Goal: Find specific page/section: Find specific page/section

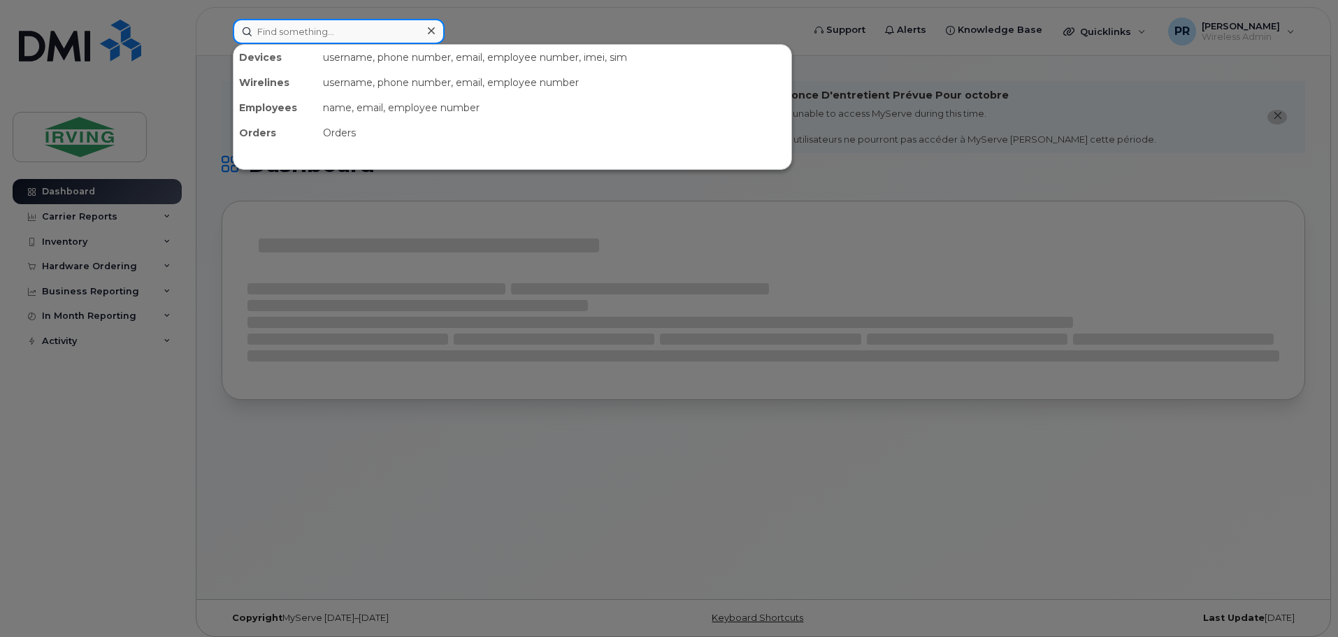
click at [294, 27] on input at bounding box center [339, 31] width 212 height 25
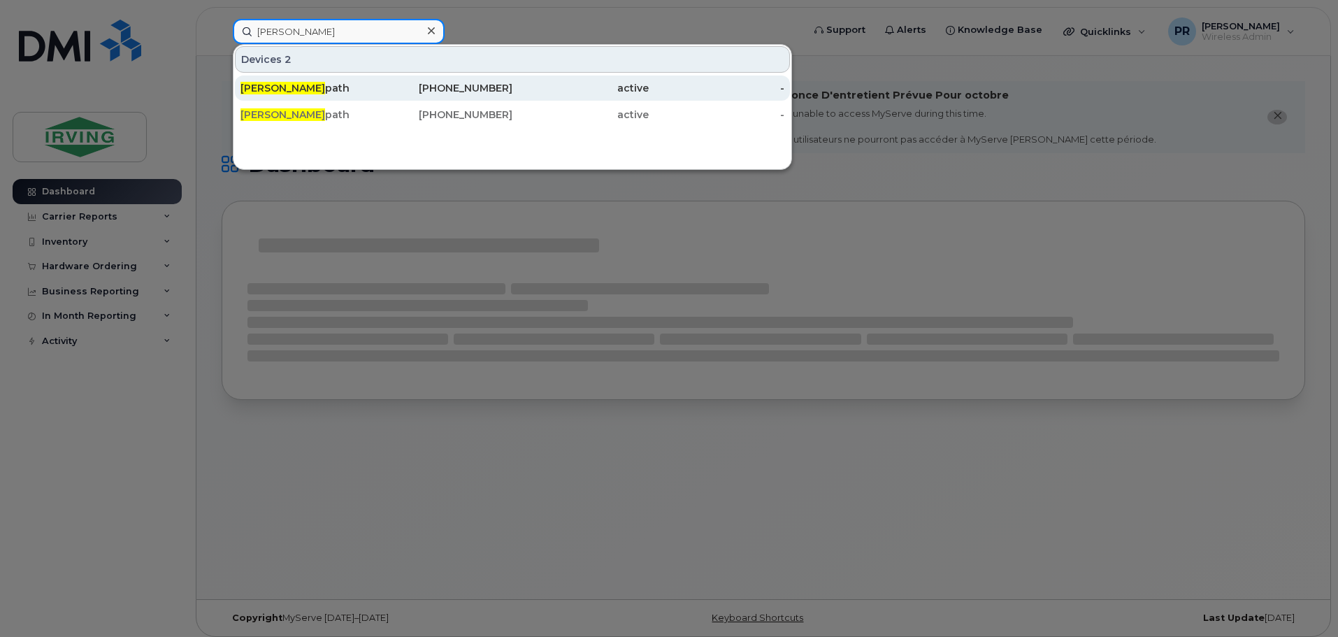
type input "[PERSON_NAME]"
click at [310, 86] on div "[PERSON_NAME] path" at bounding box center [309, 88] width 136 height 14
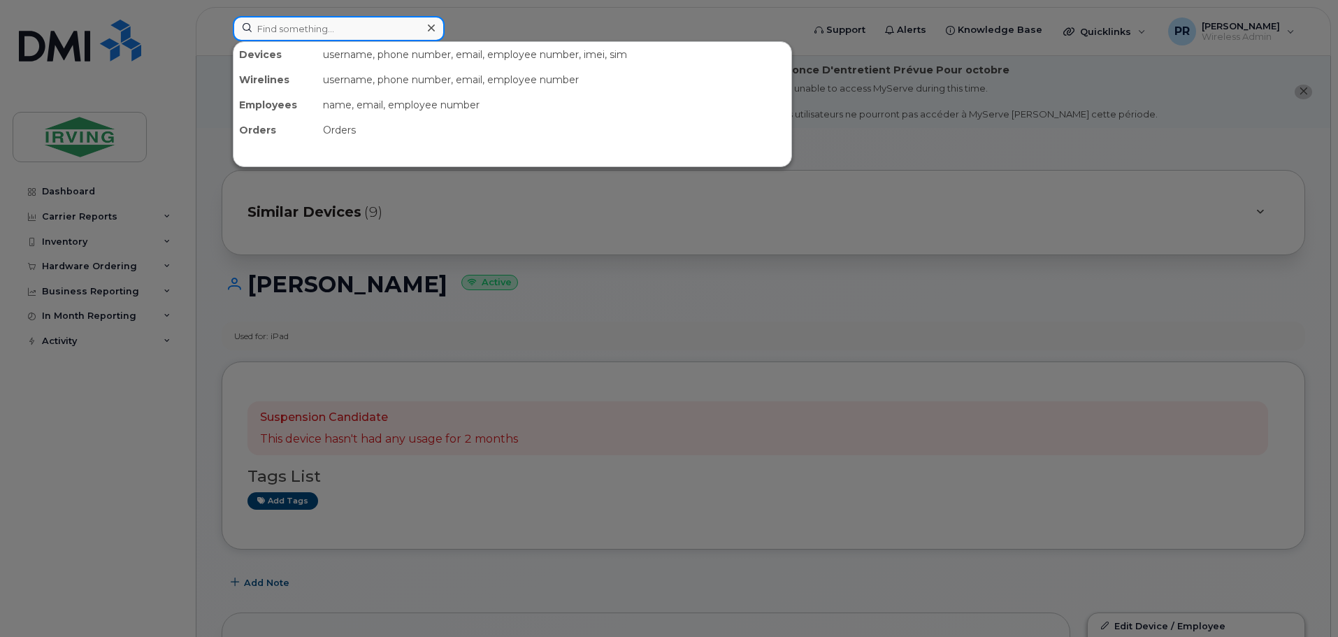
click at [294, 31] on input at bounding box center [339, 28] width 212 height 25
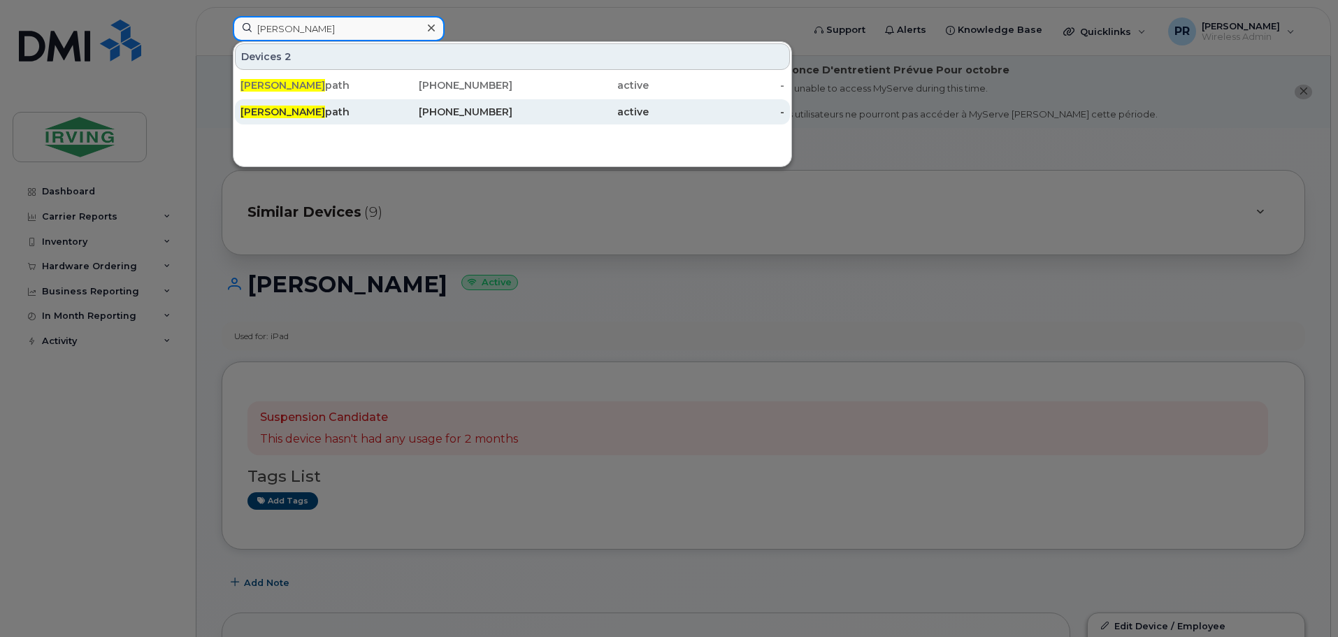
type input "mike red"
click at [324, 106] on div "Mike Red path" at bounding box center [309, 112] width 136 height 14
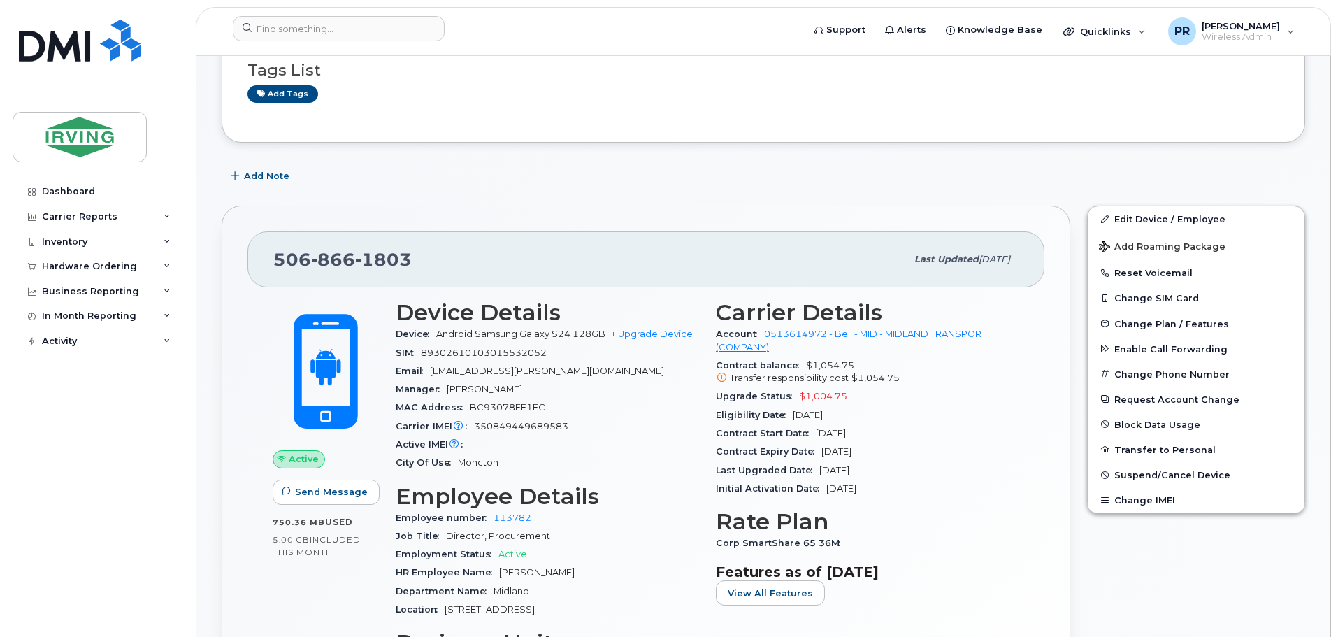
scroll to position [350, 0]
